Goal: Find specific page/section: Find specific page/section

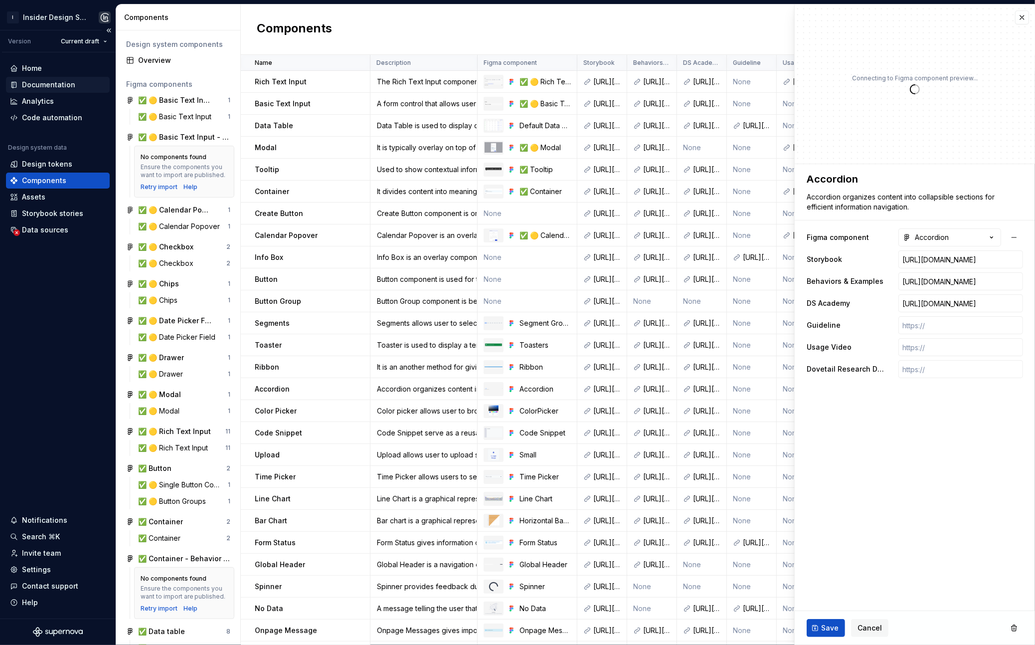
click at [45, 82] on div "Documentation" at bounding box center [48, 85] width 53 height 10
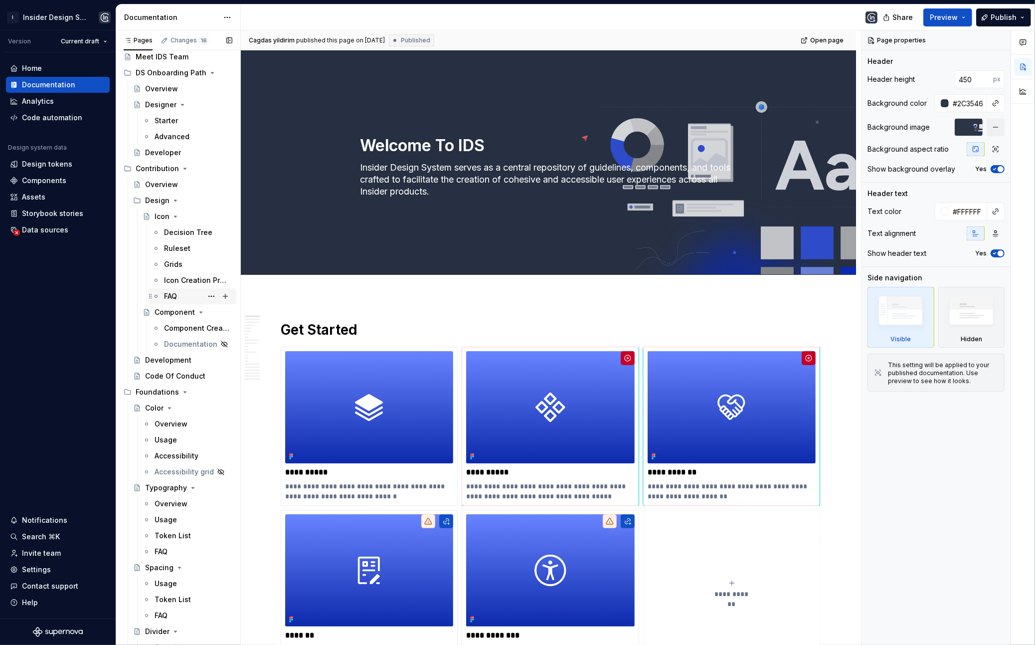
scroll to position [57, 0]
click at [184, 390] on icon "Page tree" at bounding box center [185, 390] width 2 height 1
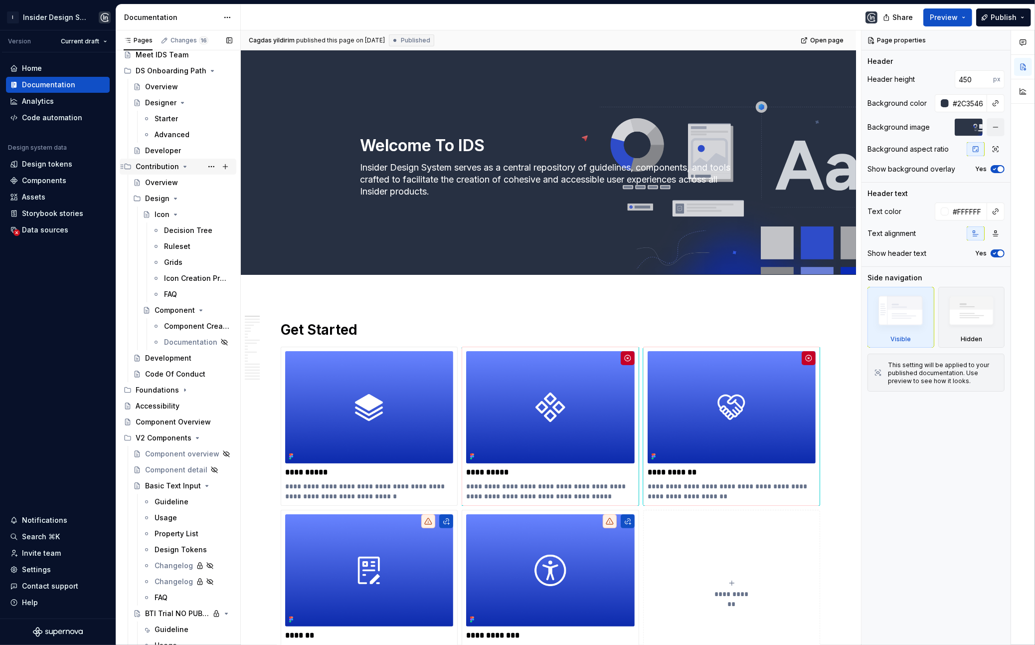
click at [185, 167] on icon "Page tree" at bounding box center [185, 167] width 8 height 8
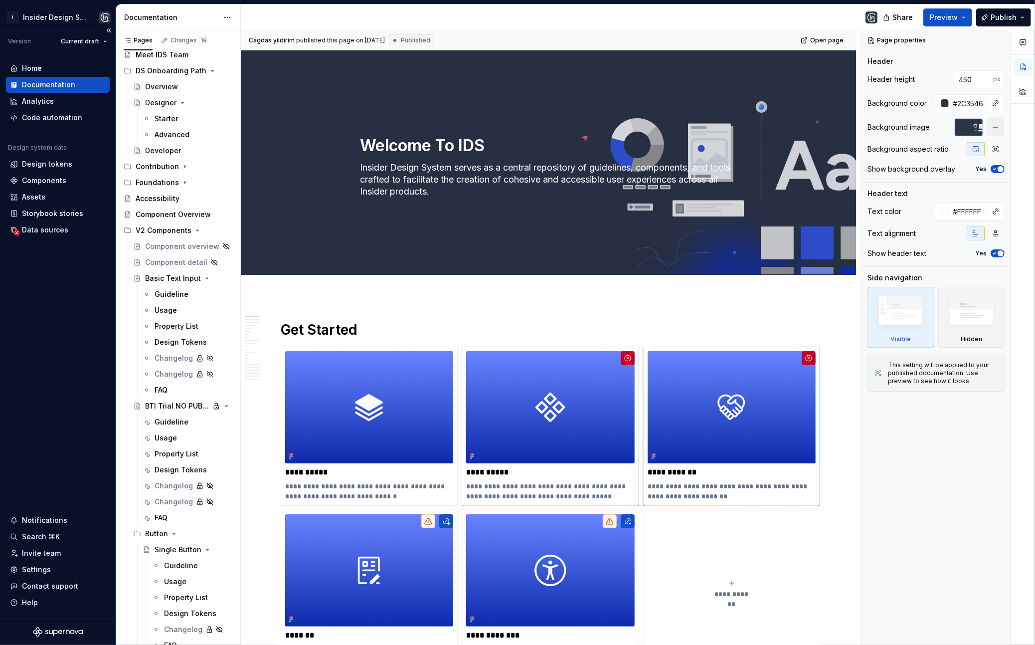
click at [51, 411] on div "Home Documentation Analytics Code automation Design system data Design tokens C…" at bounding box center [58, 335] width 116 height 566
click at [74, 409] on div "Home Documentation Analytics Code automation Design system data Design tokens C…" at bounding box center [58, 335] width 116 height 566
click at [57, 319] on div "Home Documentation Analytics Code automation Design system data Design tokens C…" at bounding box center [58, 335] width 116 height 566
click at [46, 17] on html "I Insider Design System Version Current draft Home Documentation Analytics Code…" at bounding box center [517, 322] width 1035 height 645
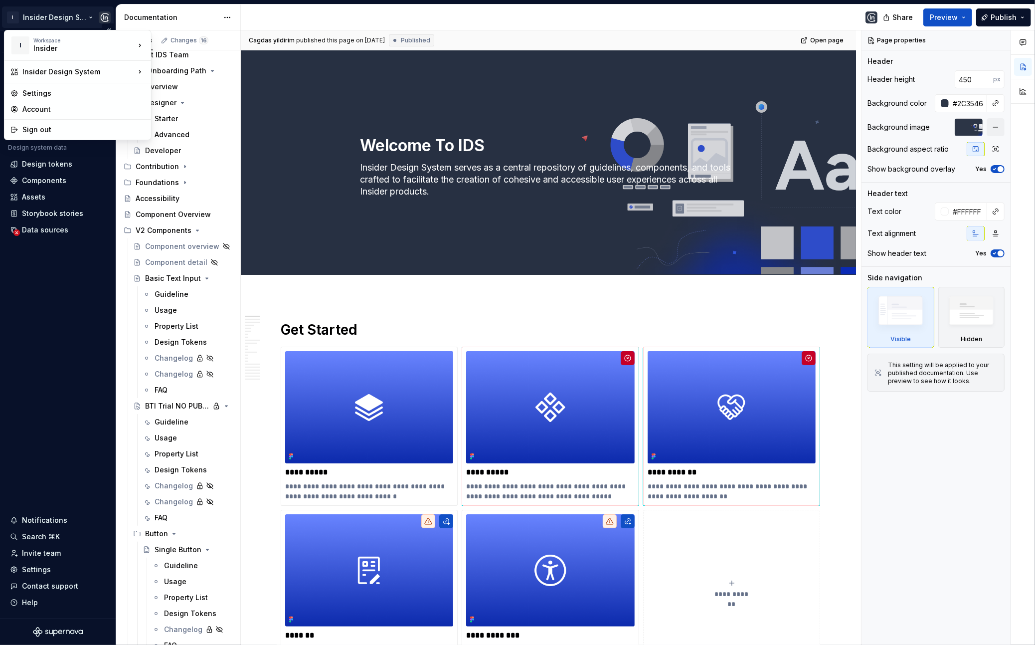
type textarea "*"
click at [50, 51] on div "Insider" at bounding box center [75, 48] width 85 height 10
click at [43, 110] on div "Account" at bounding box center [83, 109] width 123 height 10
